Goal: Task Accomplishment & Management: Use online tool/utility

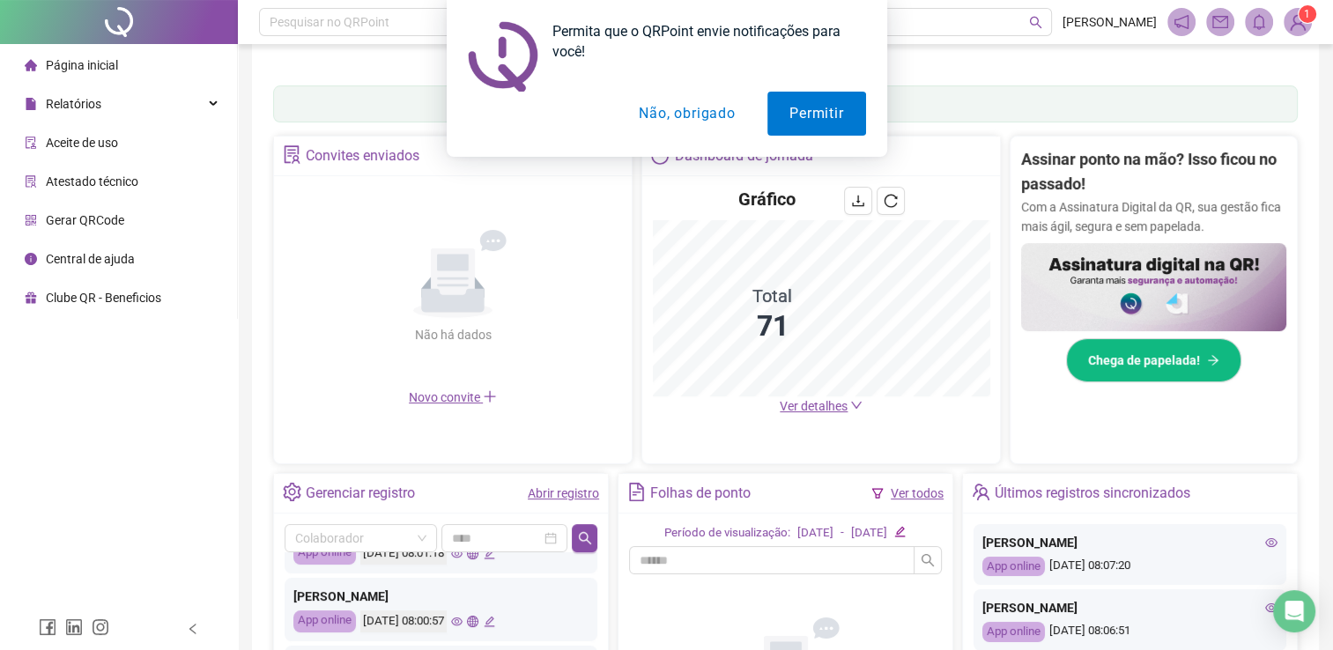
scroll to position [142, 0]
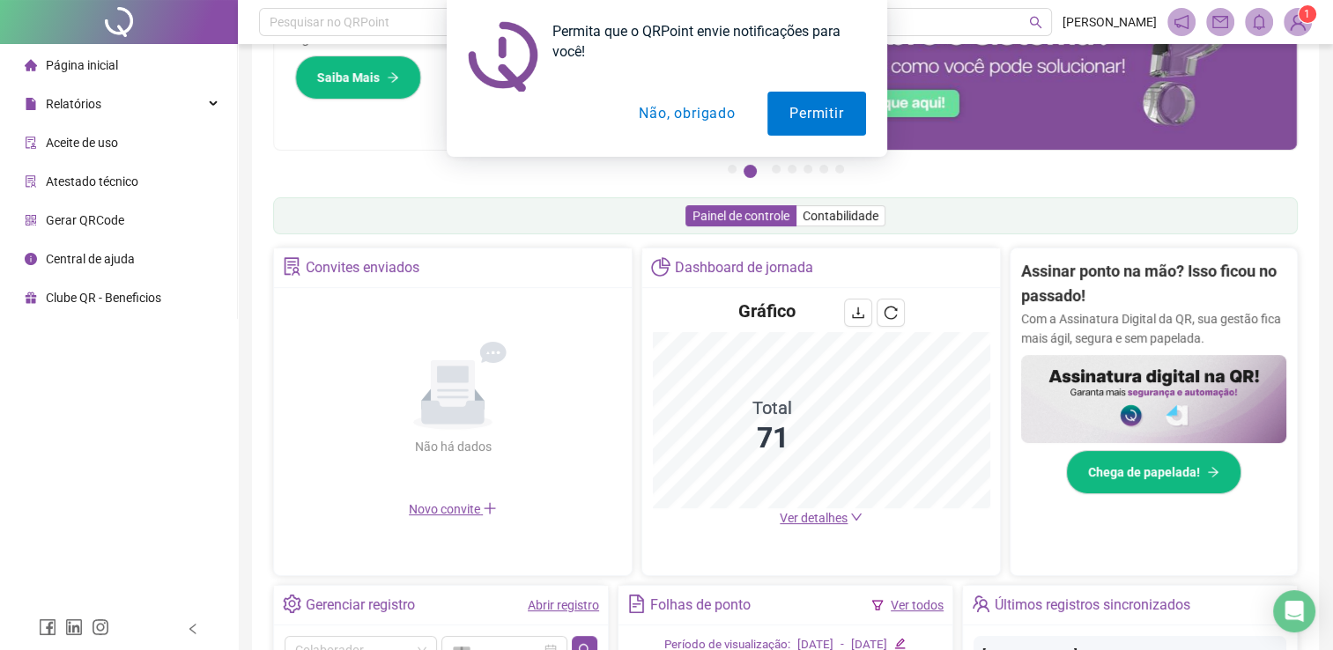
click at [696, 115] on button "Não, obrigado" at bounding box center [687, 114] width 140 height 44
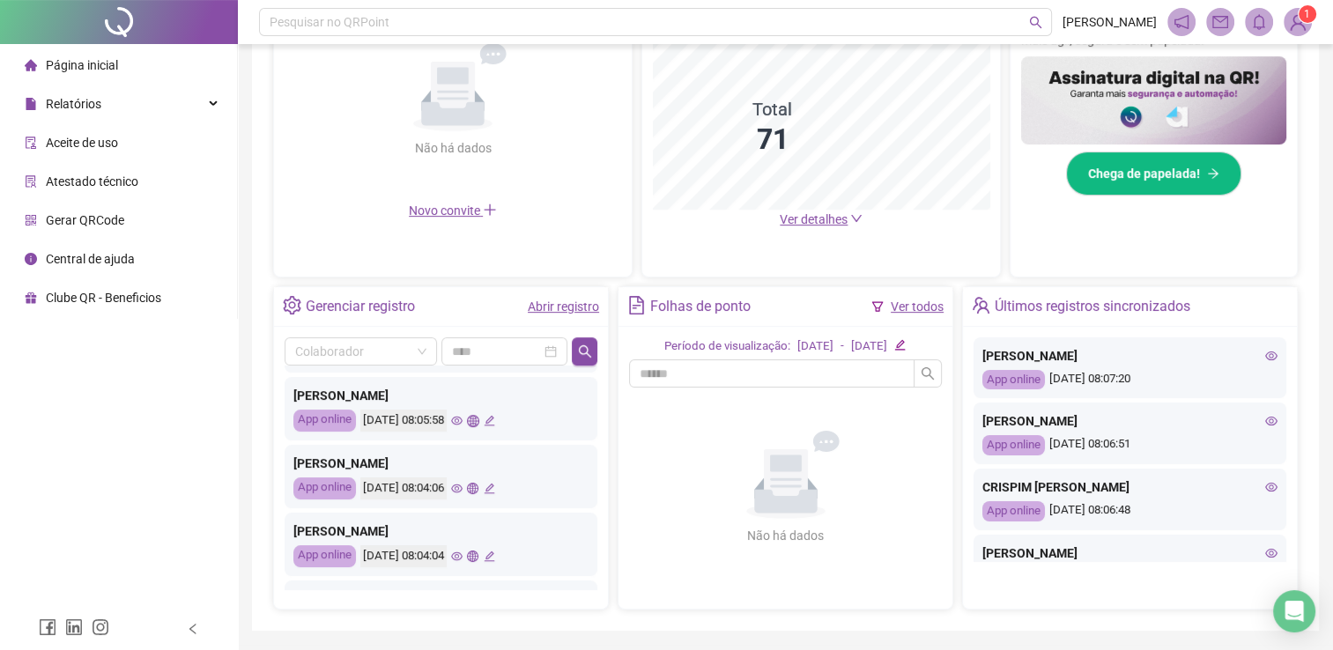
scroll to position [0, 0]
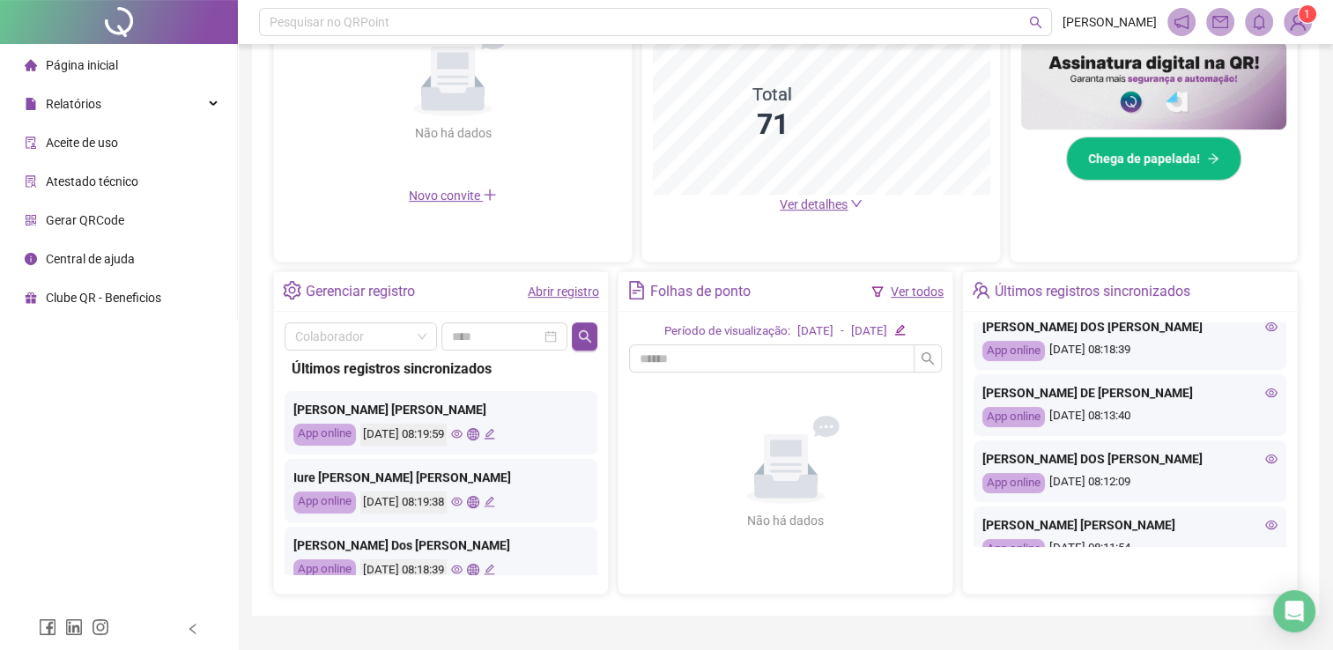
scroll to position [176, 0]
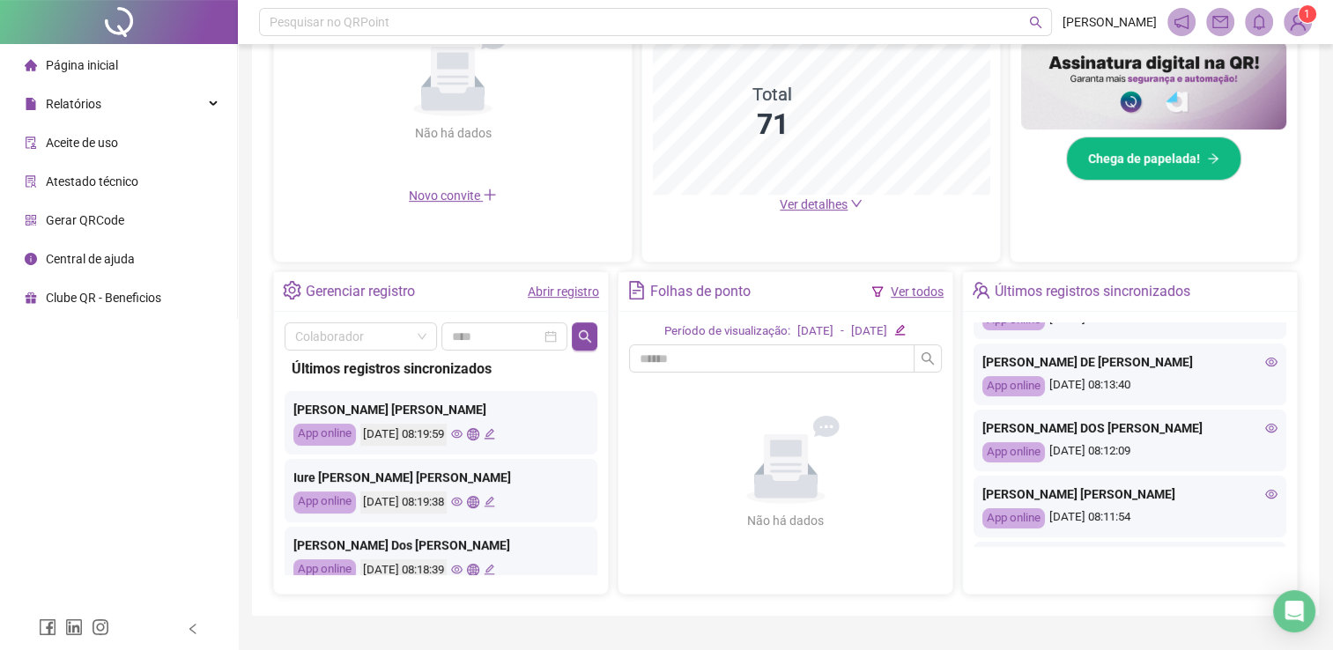
click at [1265, 425] on icon "eye" at bounding box center [1271, 428] width 12 height 12
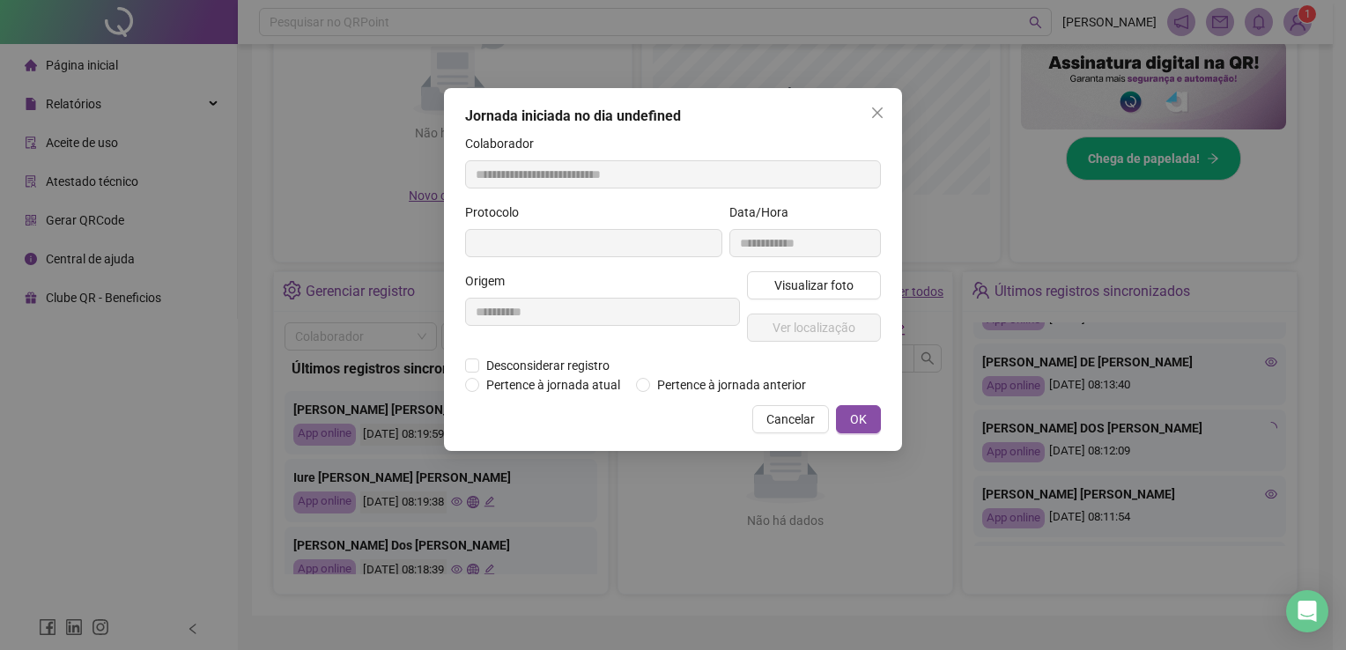
type input "**********"
click at [871, 110] on icon "close" at bounding box center [877, 113] width 14 height 14
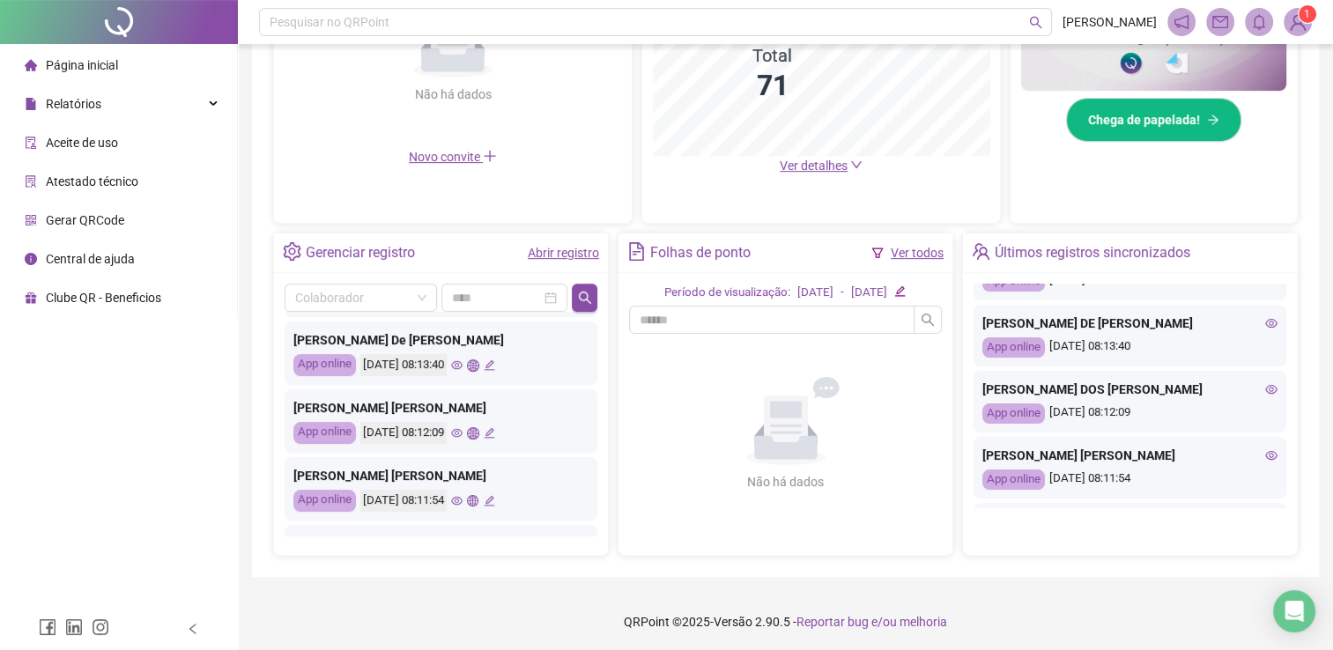
scroll to position [264, 0]
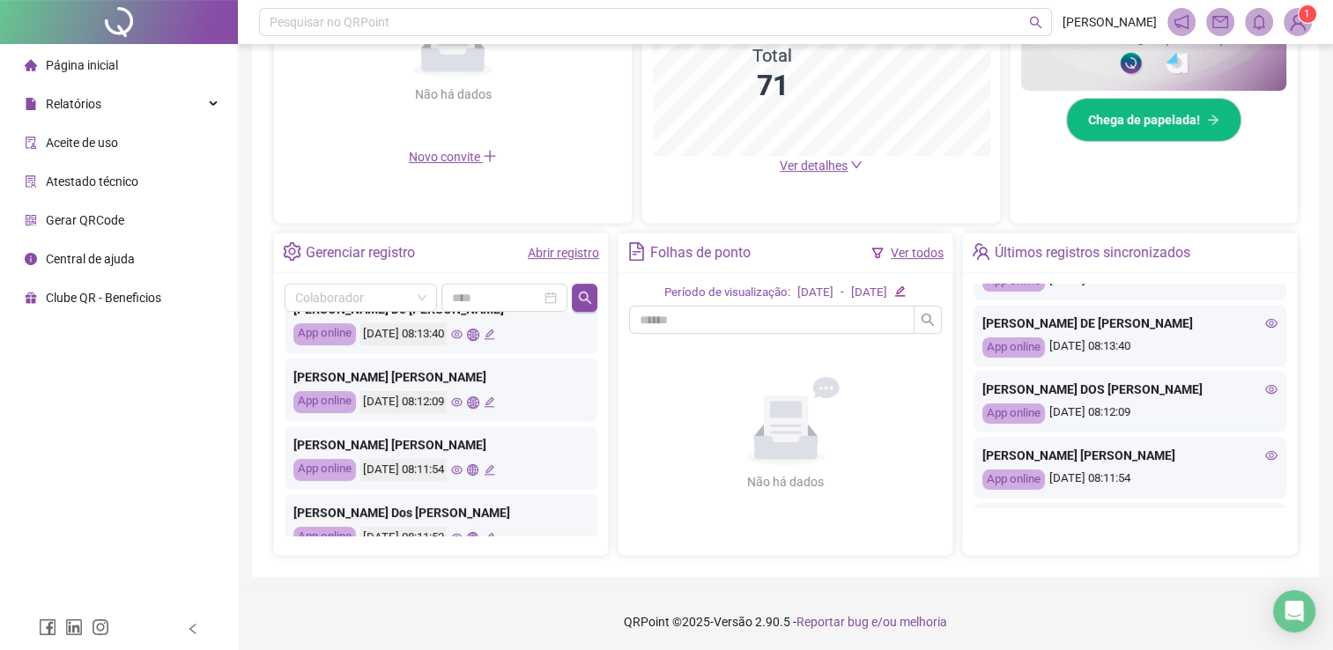
click at [462, 399] on icon "eye" at bounding box center [456, 401] width 11 height 11
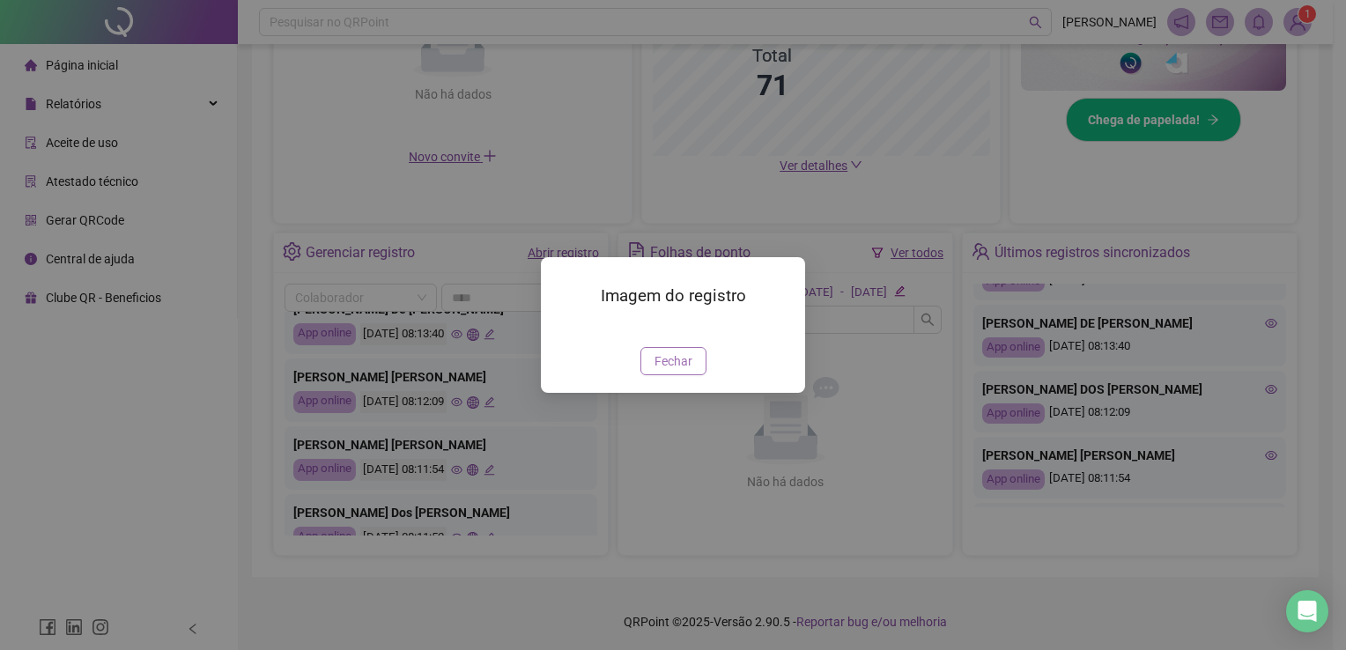
click at [677, 371] on span "Fechar" at bounding box center [673, 360] width 38 height 19
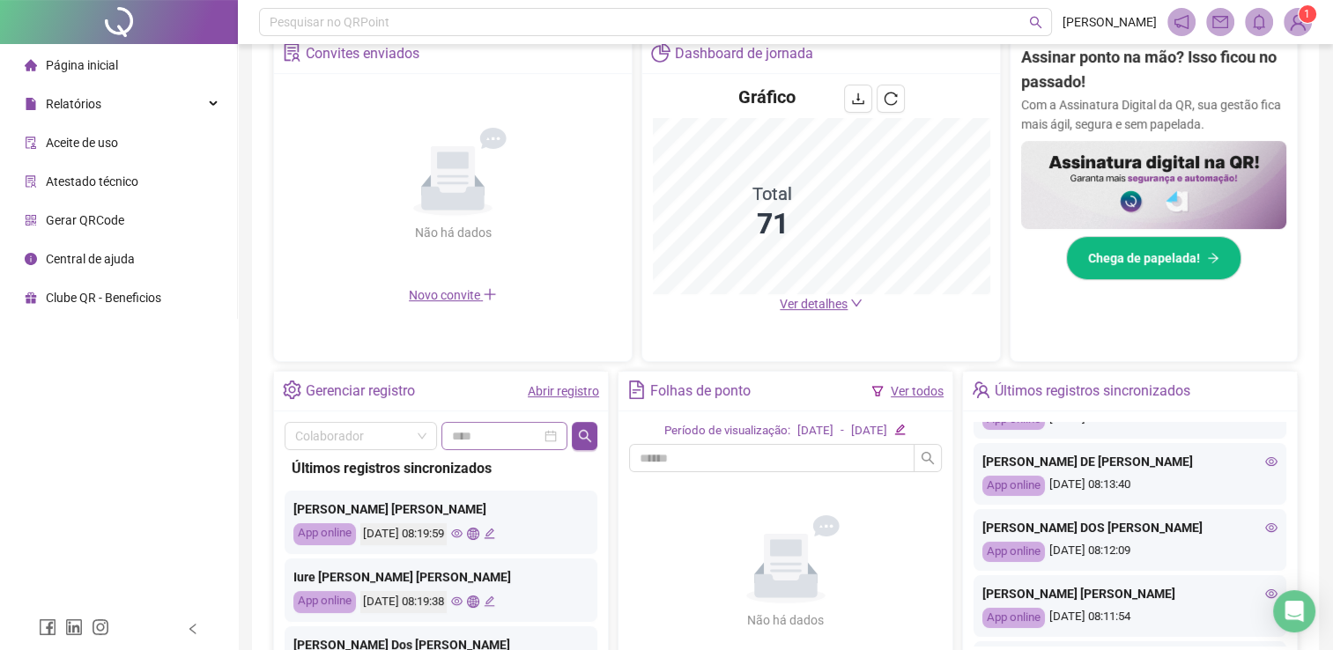
scroll to position [440, 0]
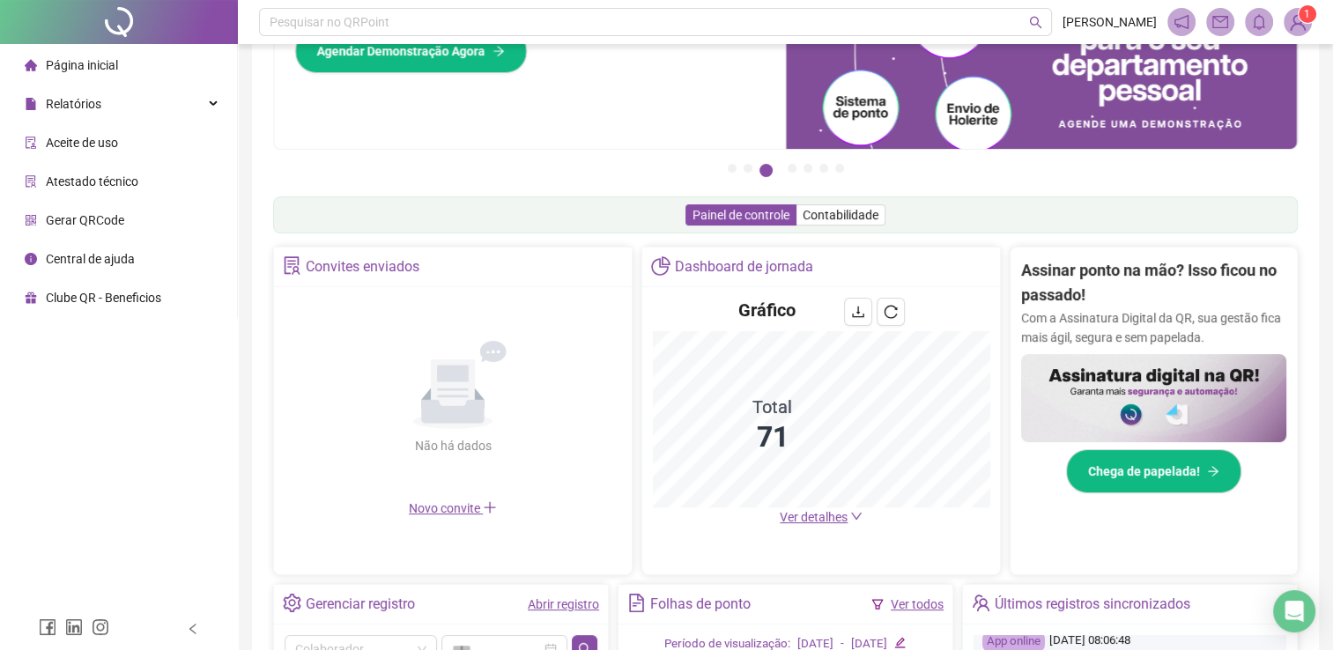
scroll to position [142, 0]
click at [147, 126] on li "Aceite de uso" at bounding box center [119, 142] width 230 height 35
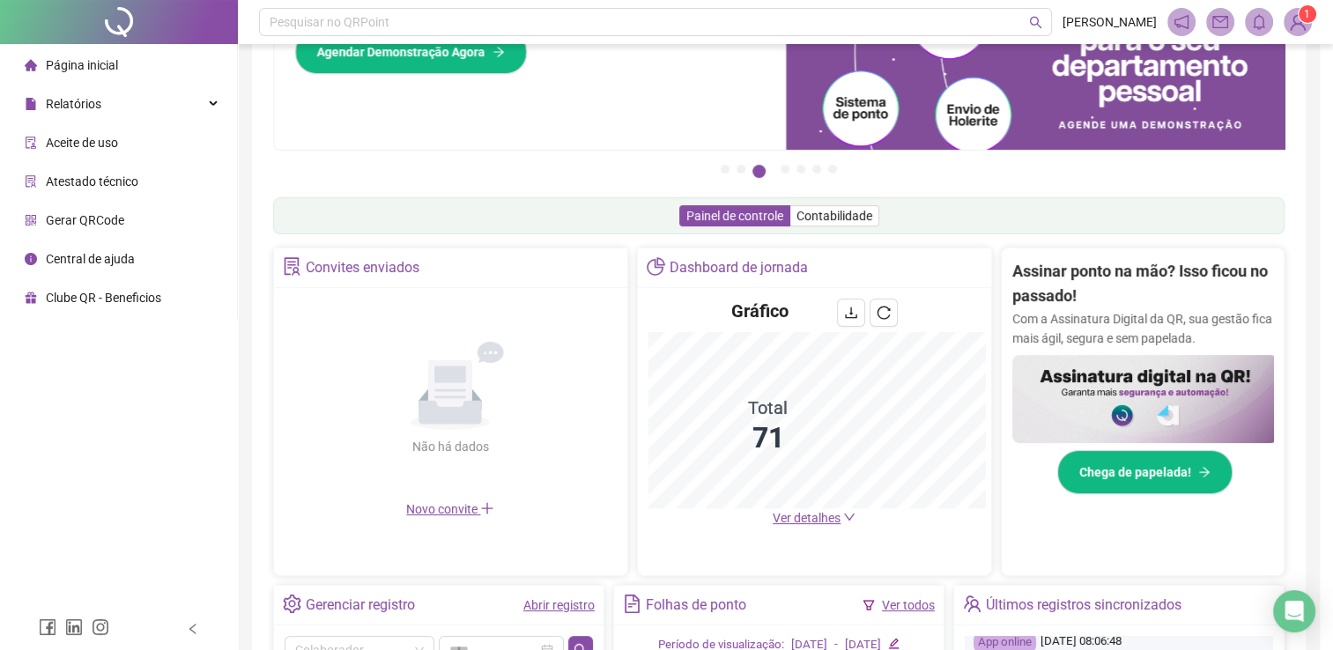
click at [159, 113] on div "**********" at bounding box center [666, 325] width 1333 height 650
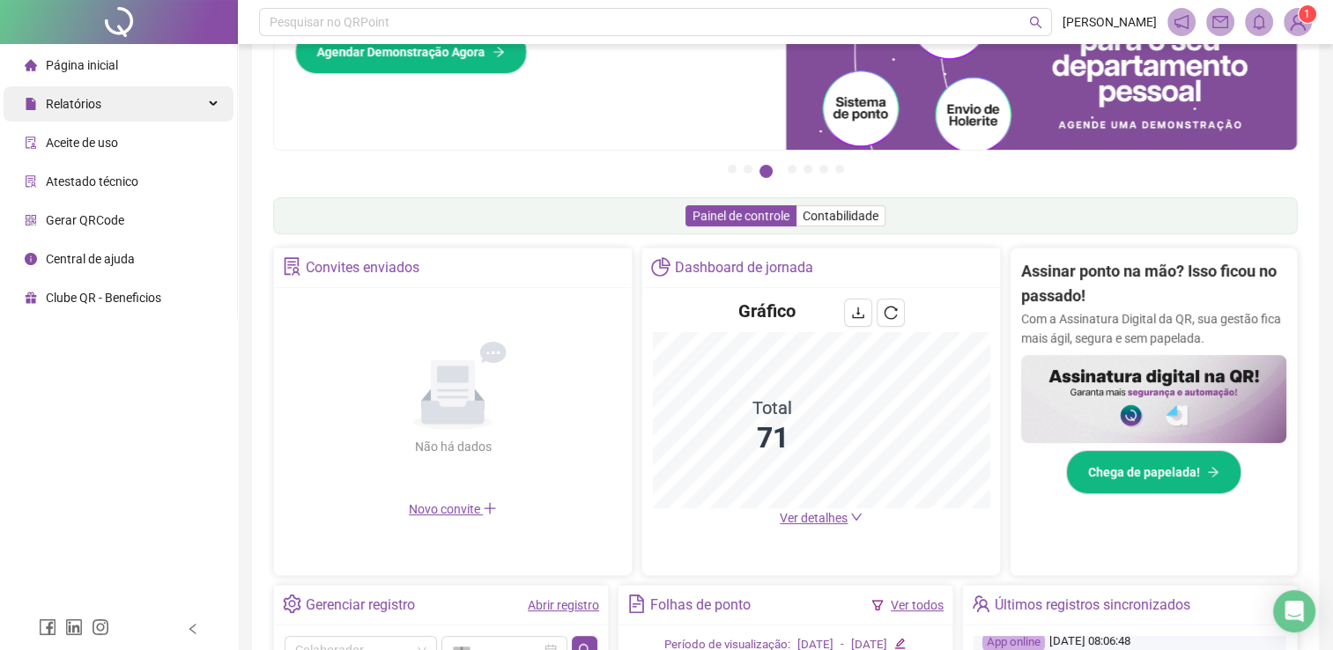
click at [166, 119] on div "Relatórios" at bounding box center [119, 103] width 230 height 35
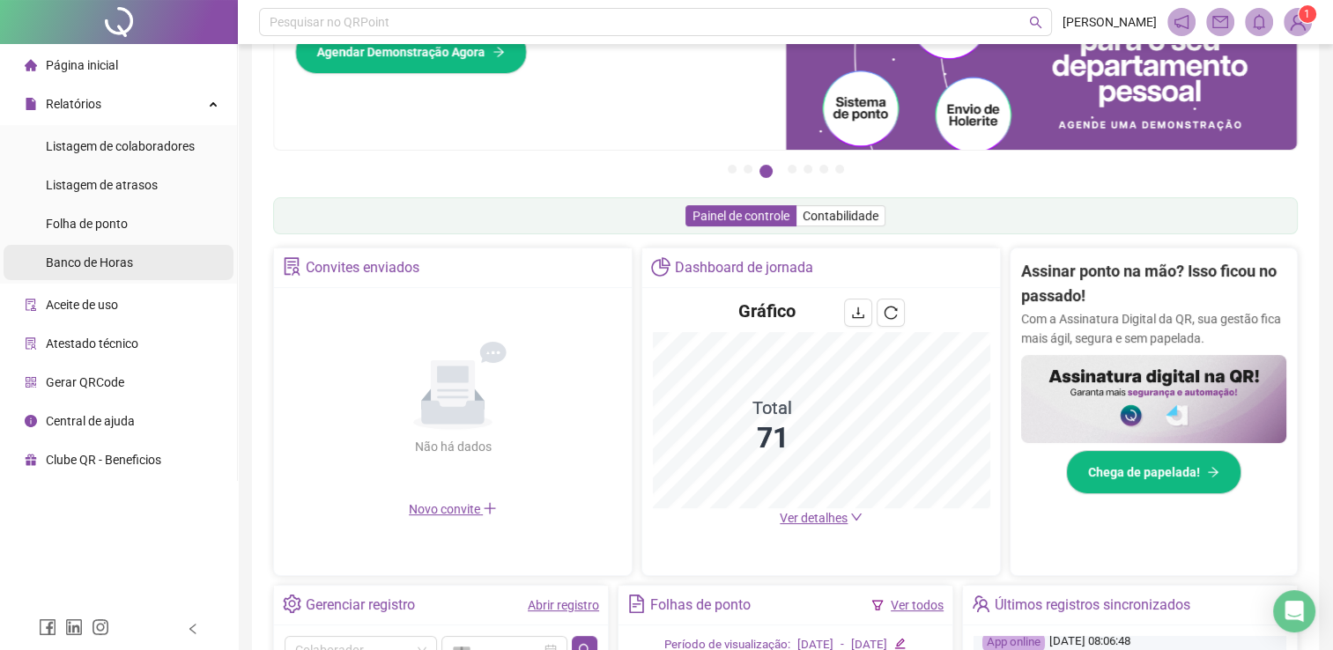
click at [153, 259] on li "Banco de Horas" at bounding box center [119, 262] width 230 height 35
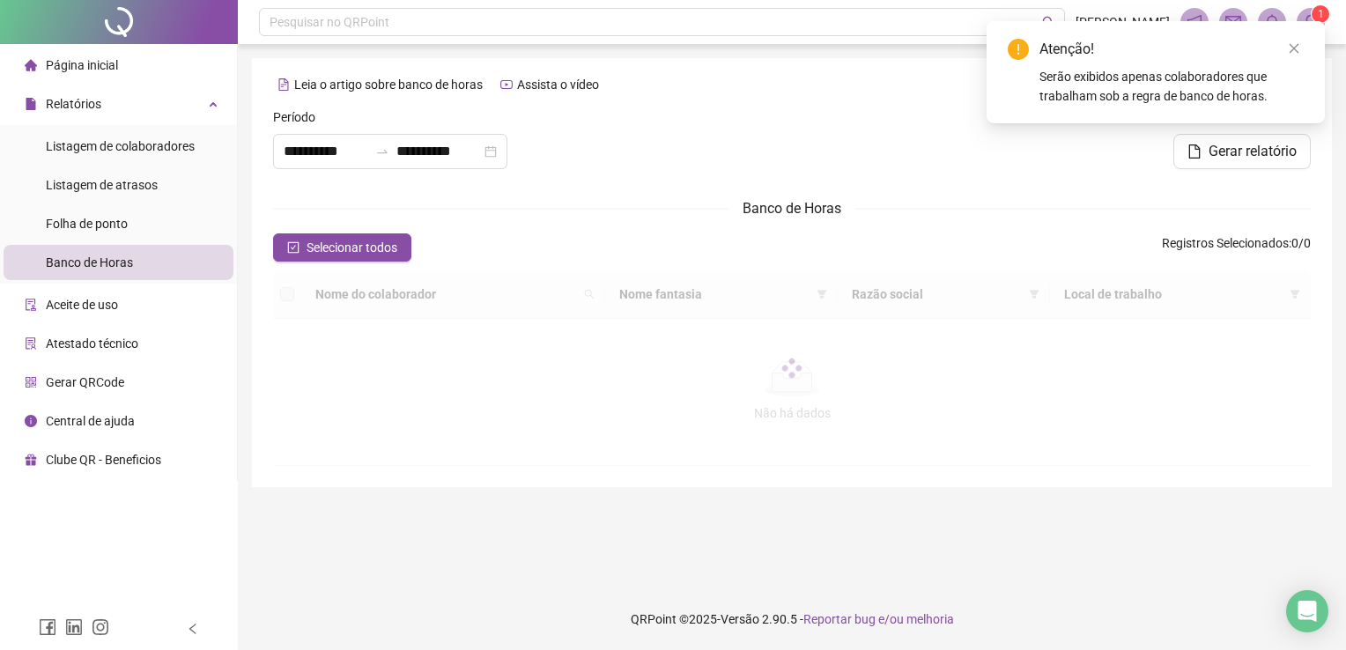
type input "**********"
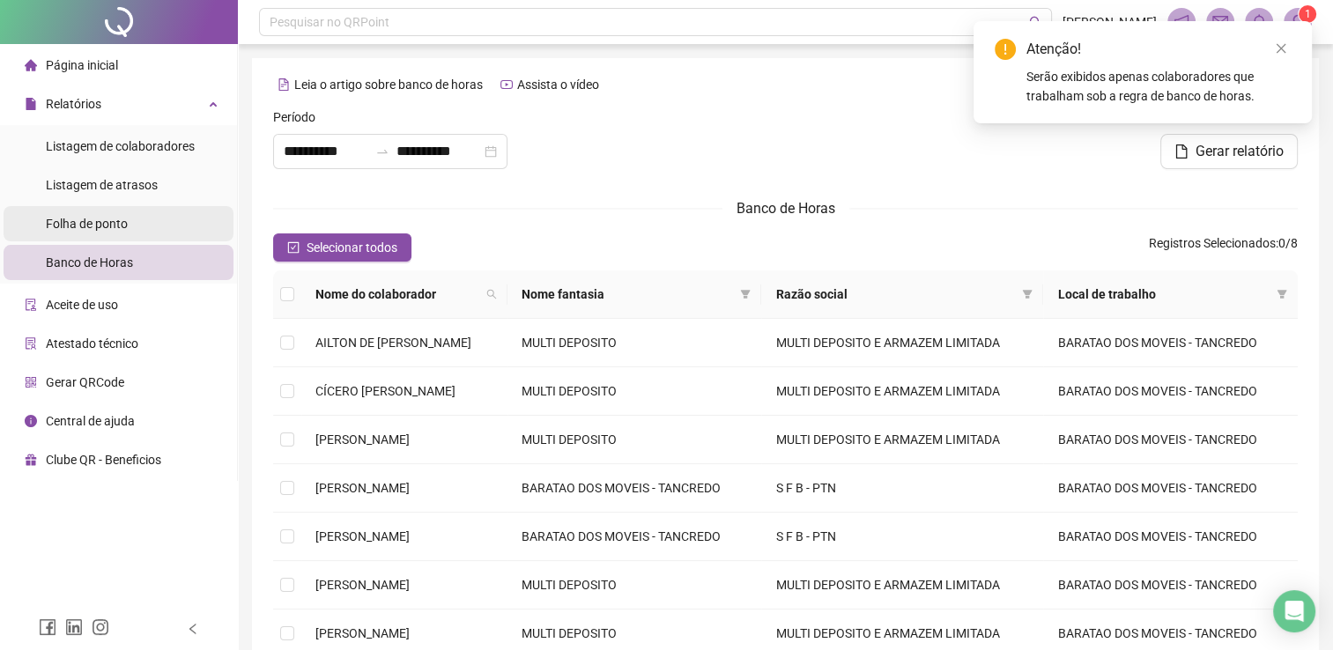
click at [127, 229] on span "Folha de ponto" at bounding box center [87, 224] width 82 height 14
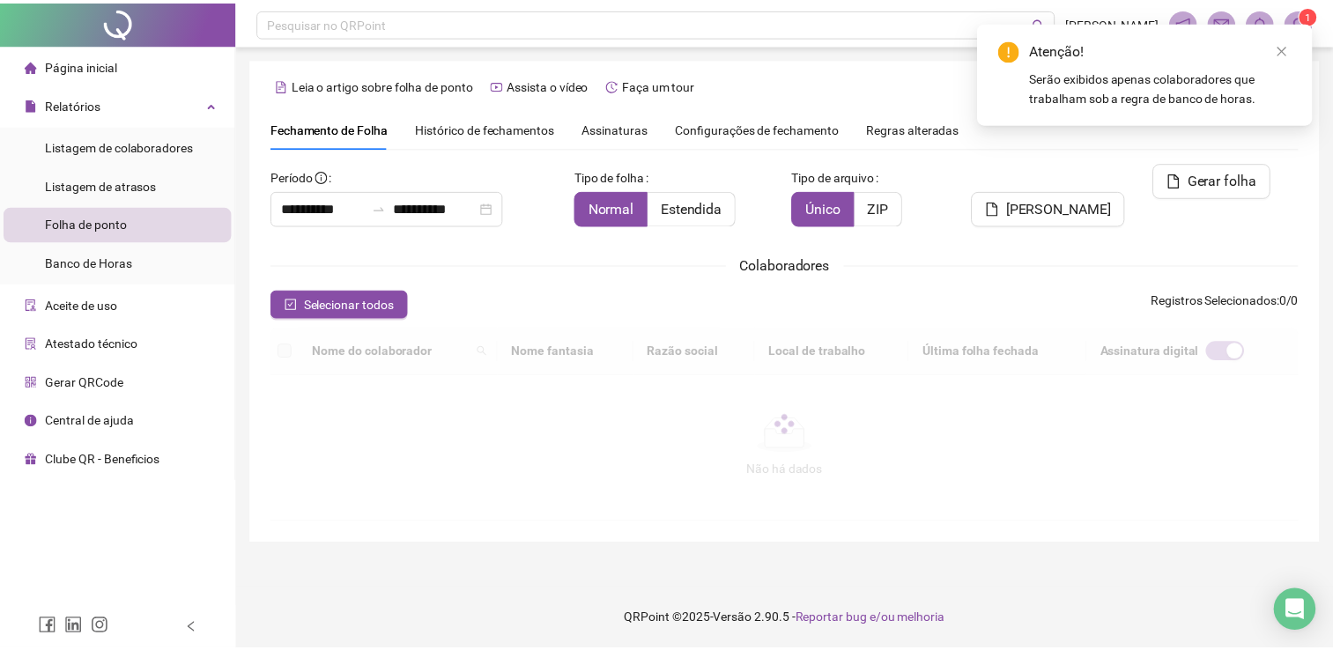
scroll to position [26, 0]
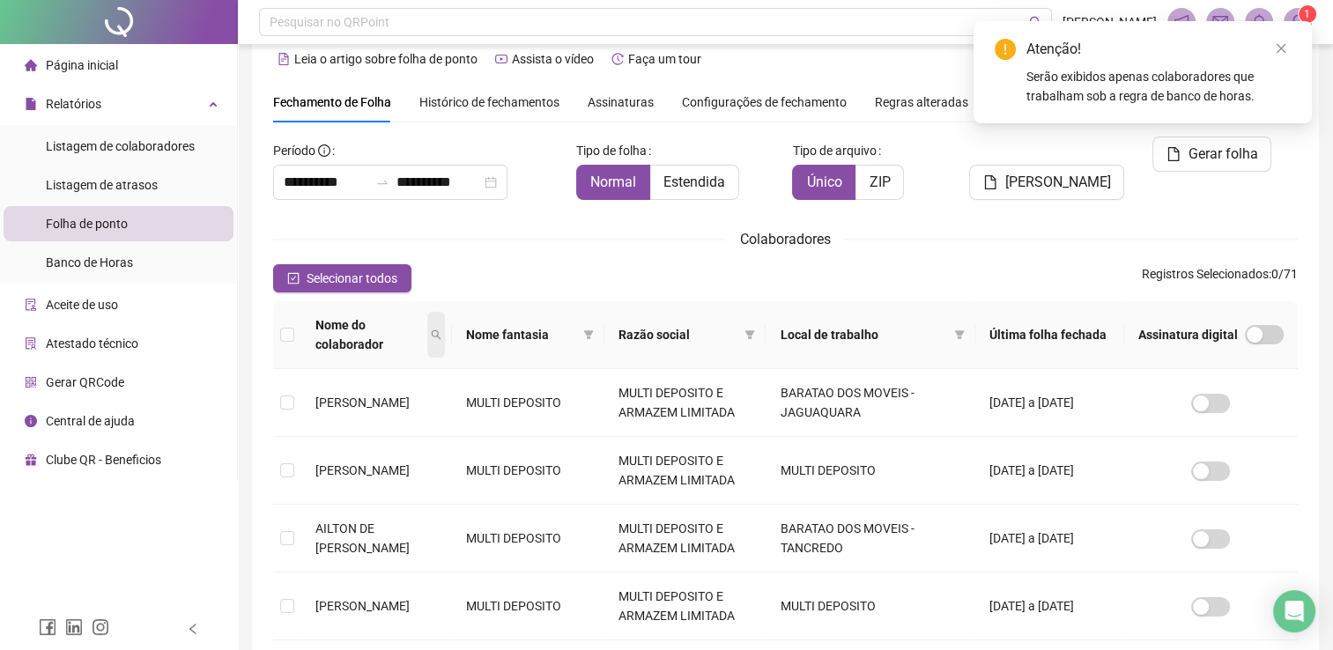
click at [445, 321] on span at bounding box center [436, 335] width 18 height 46
type input "***"
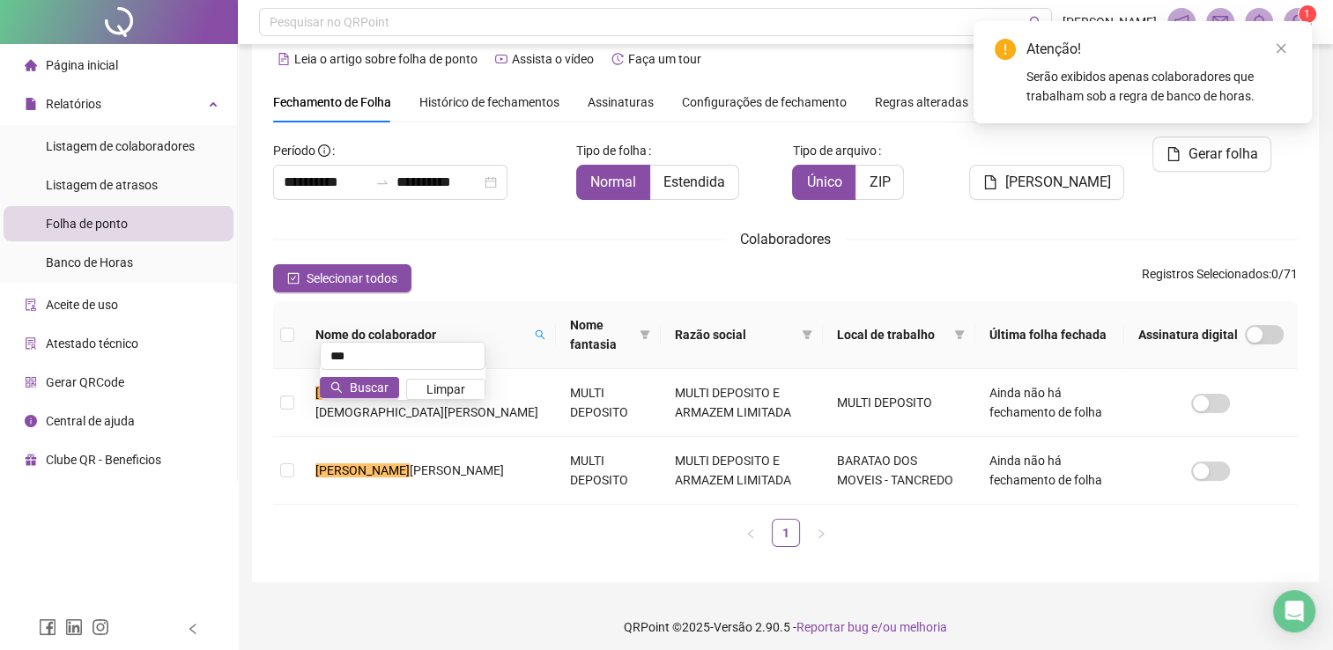
scroll to position [32, 0]
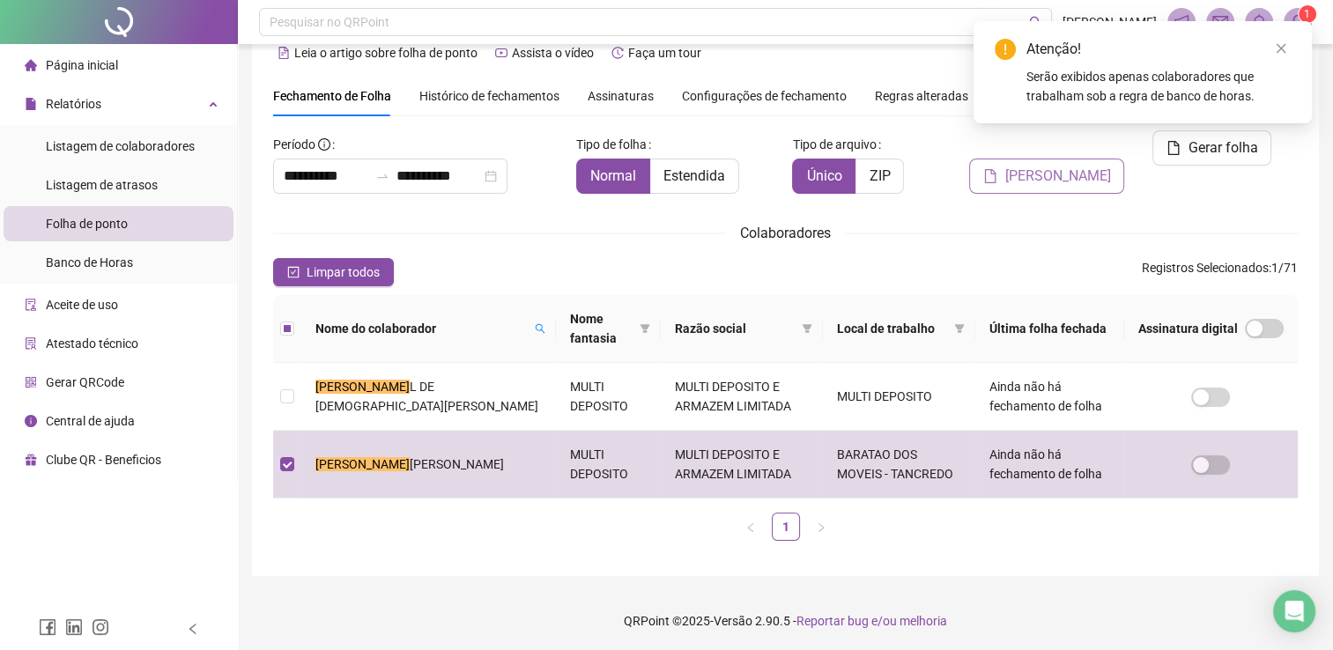
click at [1074, 161] on button "[PERSON_NAME]" at bounding box center [1046, 176] width 155 height 35
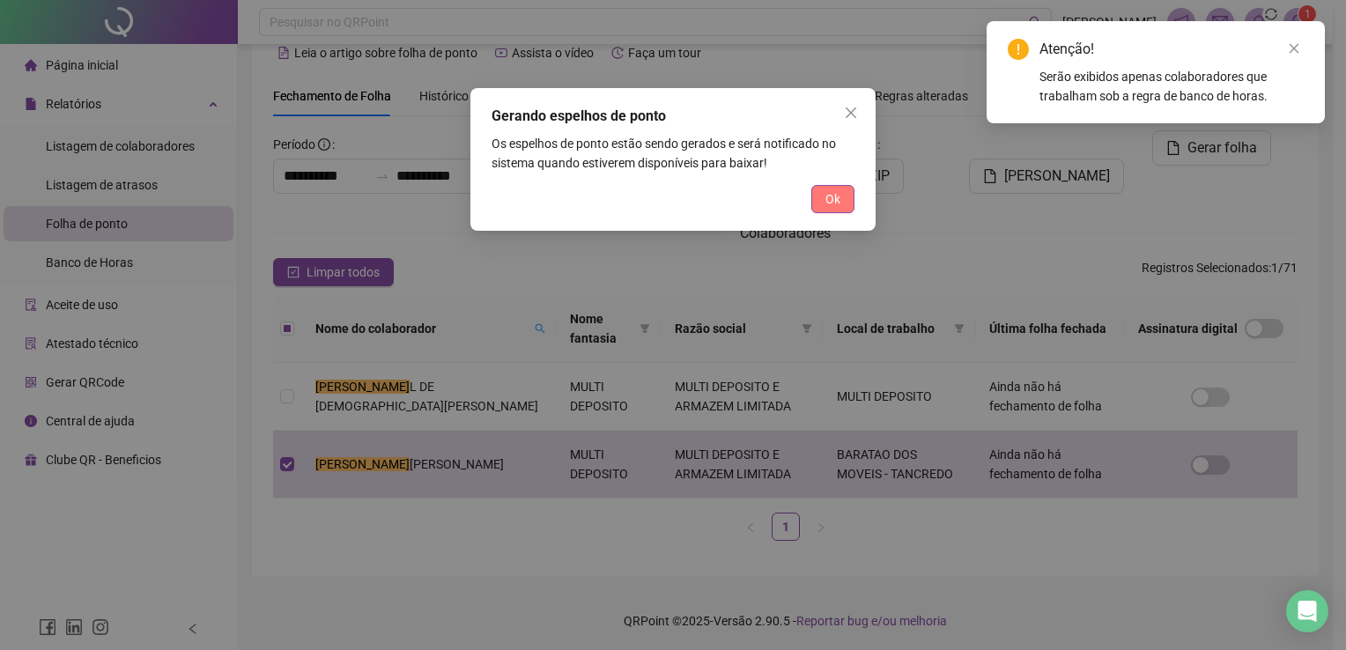
click at [844, 197] on button "Ok" at bounding box center [832, 199] width 43 height 28
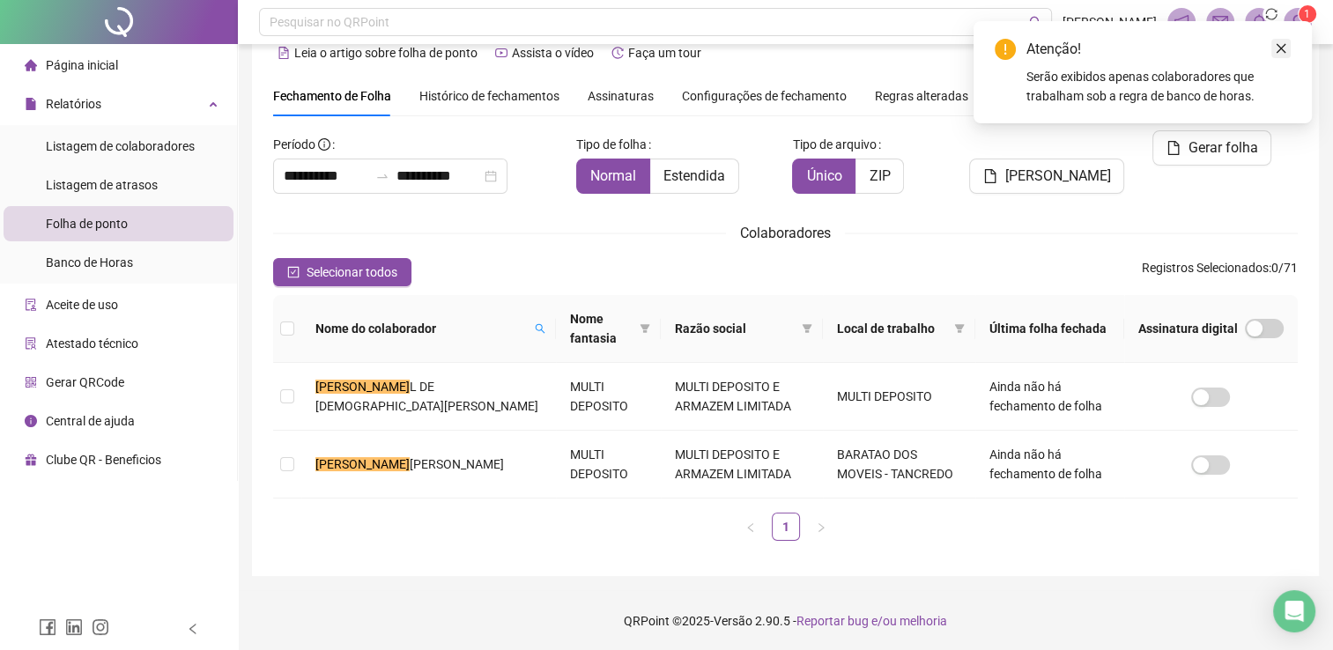
click at [1287, 47] on link "Close" at bounding box center [1280, 48] width 19 height 19
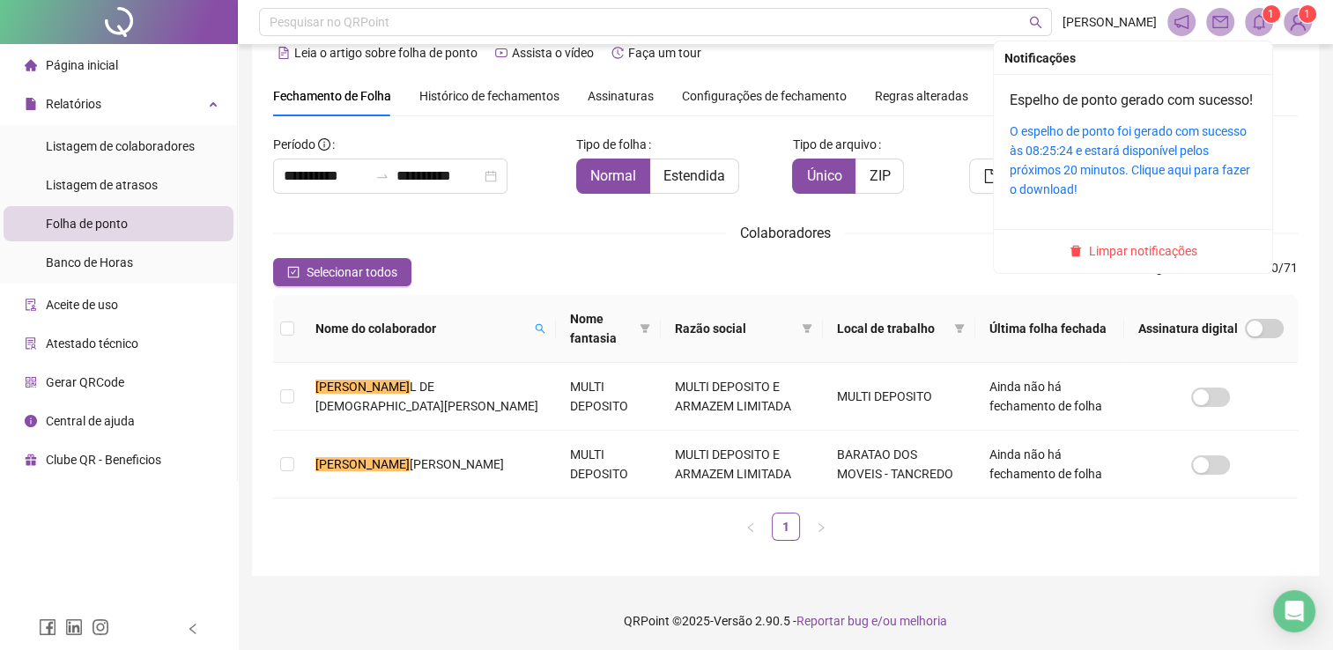
click at [1251, 23] on icon "bell" at bounding box center [1259, 22] width 16 height 16
click at [1110, 146] on link "O espelho de ponto foi gerado com sucesso às 08:25:24 e estará disponível pelos…" at bounding box center [1129, 160] width 240 height 72
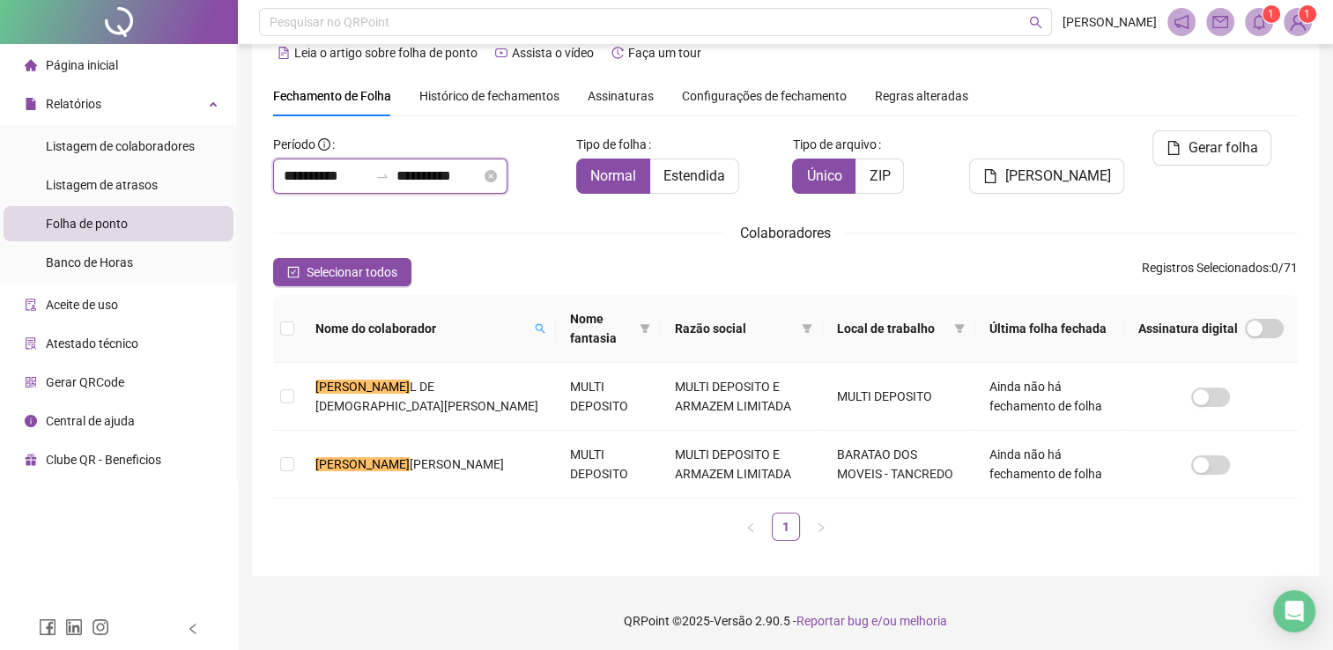
click at [481, 180] on input "**********" at bounding box center [438, 176] width 85 height 21
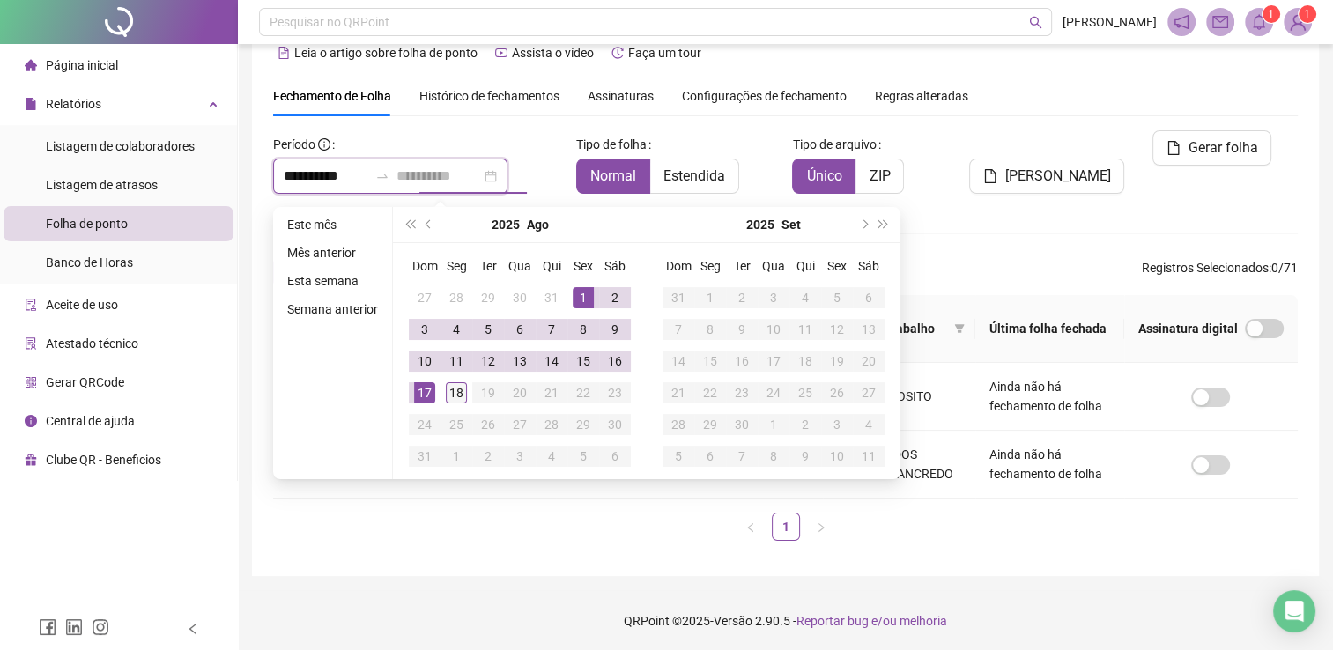
type input "**********"
click at [462, 400] on div "18" at bounding box center [456, 392] width 21 height 21
type input "**********"
click at [969, 182] on div "[PERSON_NAME]" at bounding box center [1045, 169] width 174 height 78
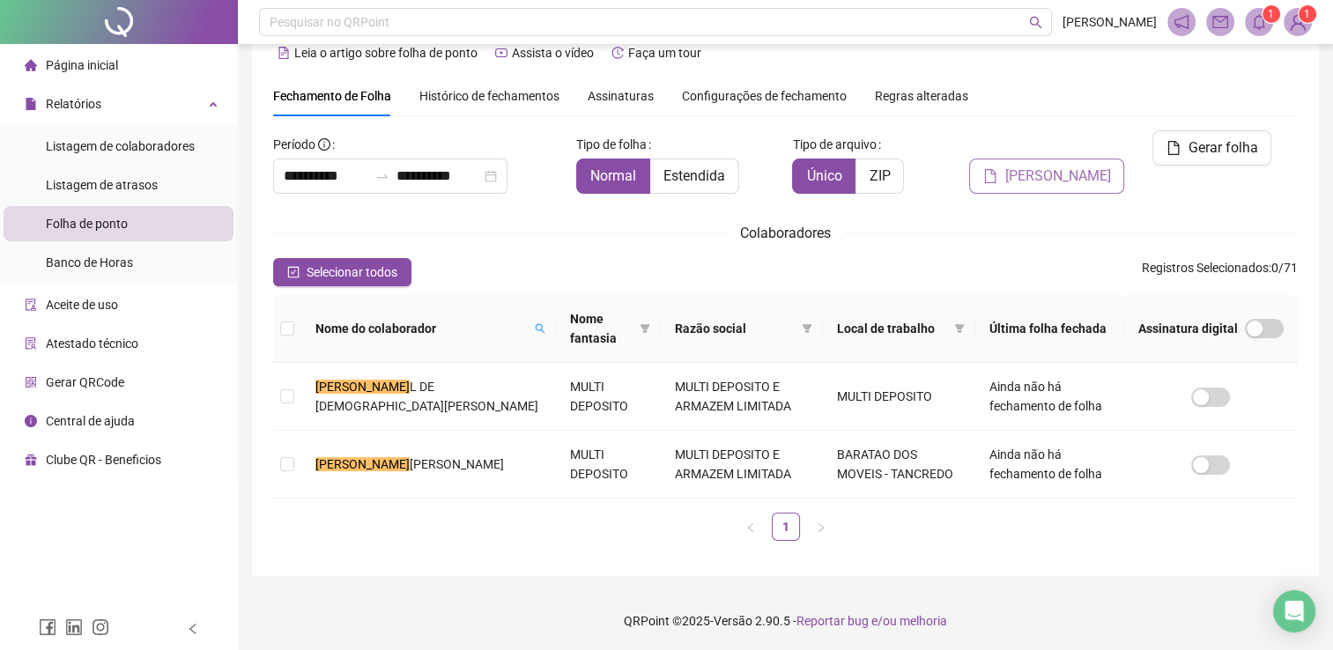
click at [1079, 166] on span "[PERSON_NAME]" at bounding box center [1057, 176] width 106 height 21
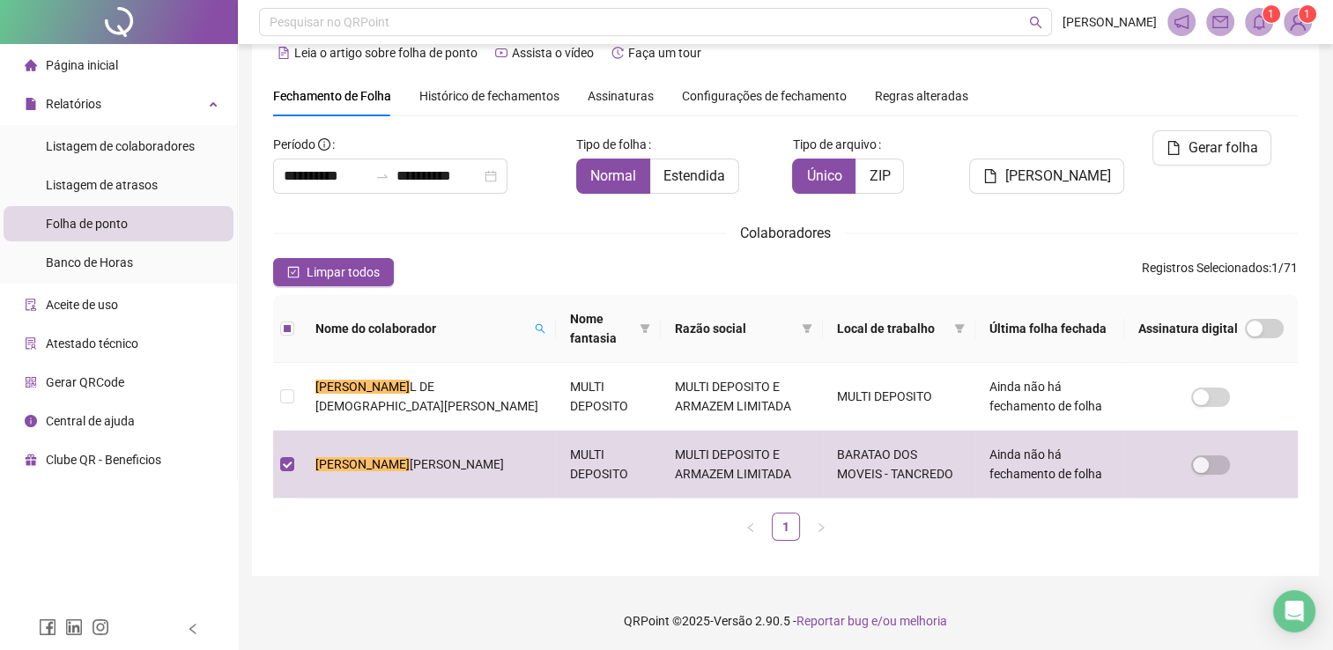
click at [100, 72] on span "Página inicial" at bounding box center [82, 65] width 72 height 14
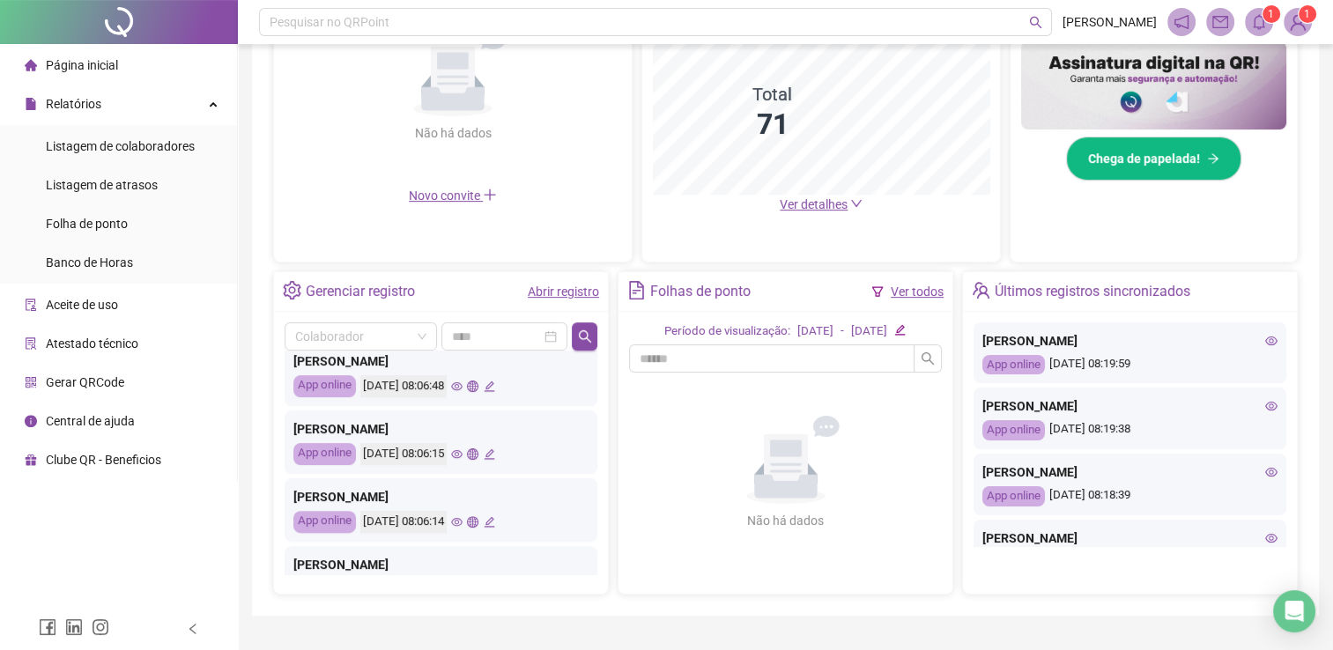
scroll to position [758, 0]
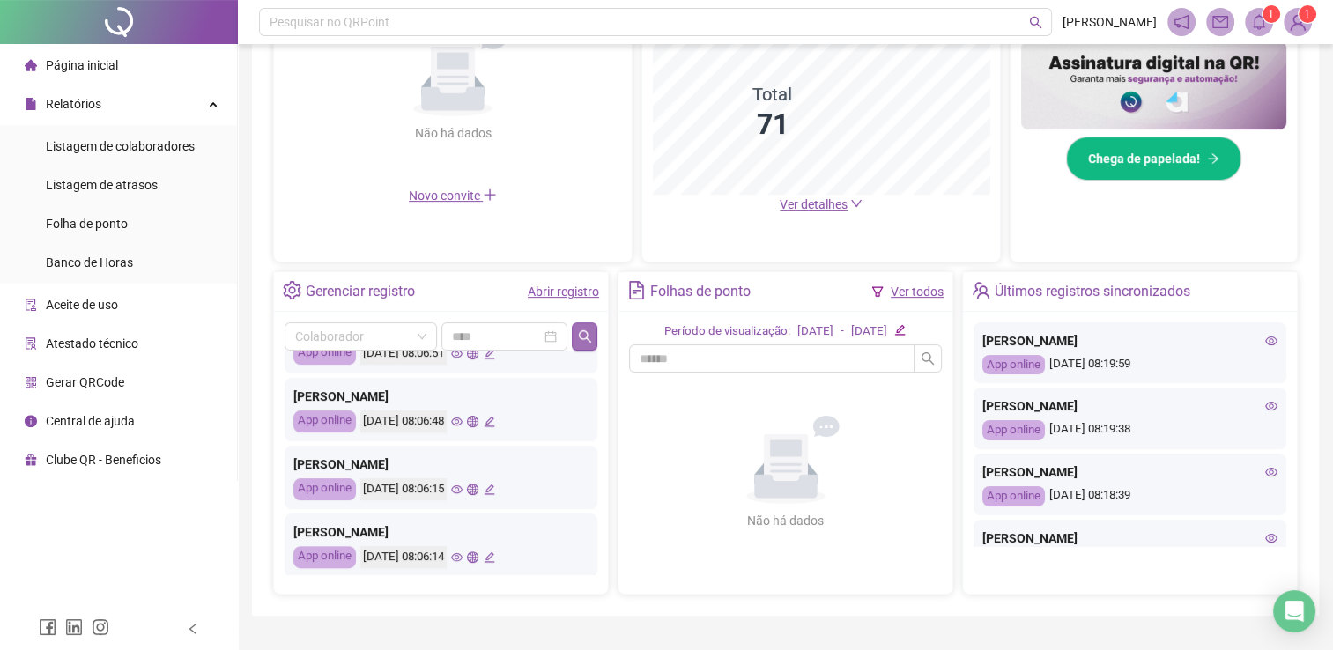
click at [586, 344] on button "button" at bounding box center [585, 336] width 26 height 28
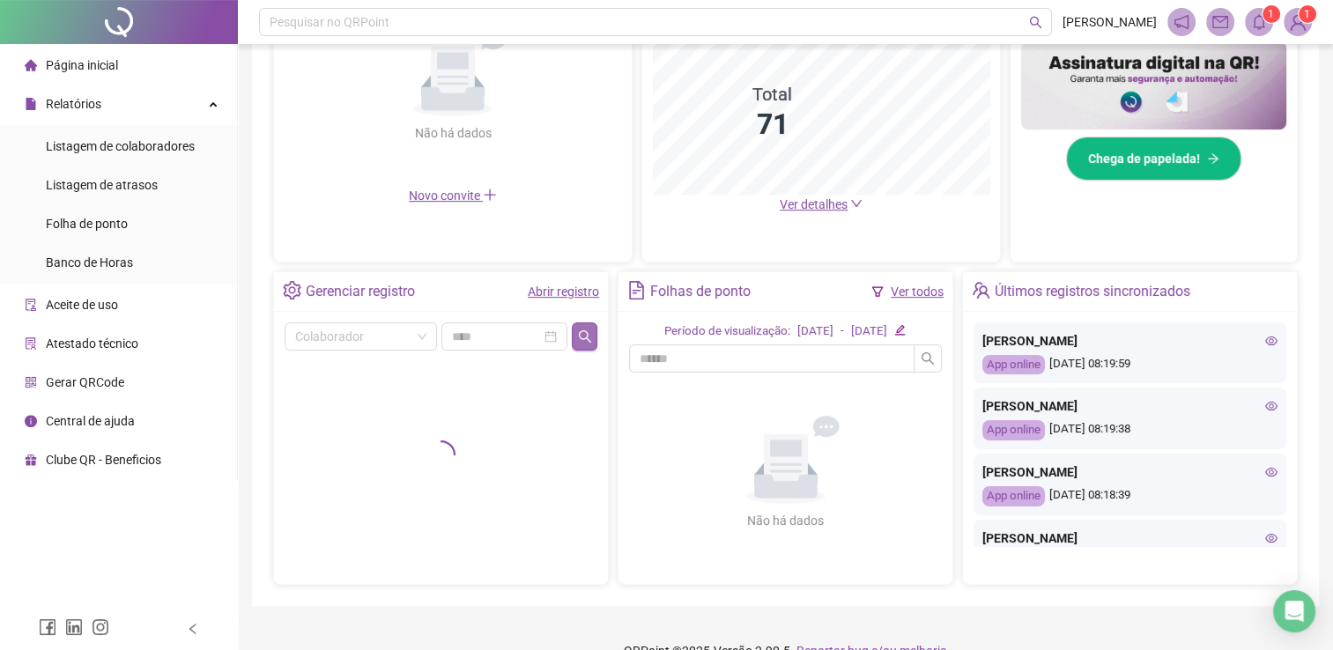
click at [586, 344] on button "button" at bounding box center [585, 336] width 26 height 28
